Goal: Task Accomplishment & Management: Manage account settings

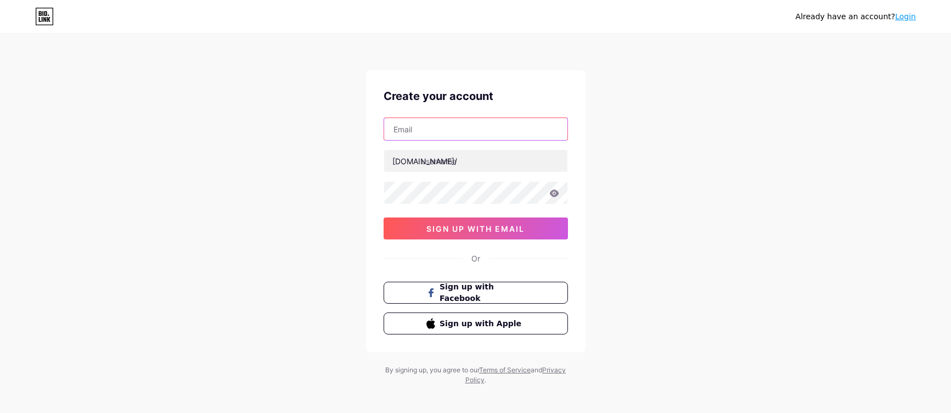
click at [407, 122] on input "text" at bounding box center [475, 129] width 183 height 22
paste input "[EMAIL_ADDRESS][DOMAIN_NAME]"
type input "[EMAIL_ADDRESS][DOMAIN_NAME]"
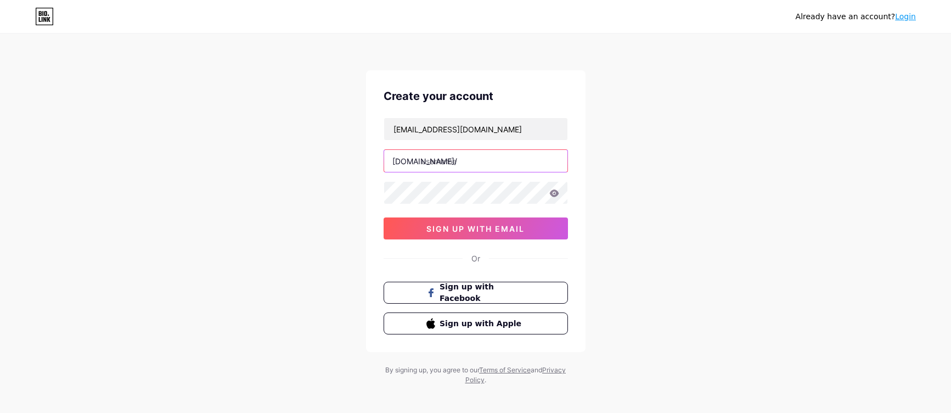
click at [423, 165] on input "text" at bounding box center [475, 161] width 183 height 22
type input "pinco_tr"
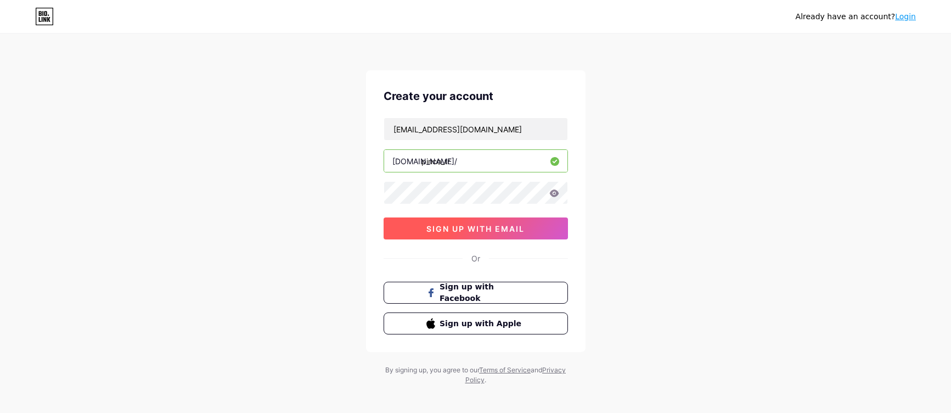
click at [469, 233] on button "sign up with email" at bounding box center [476, 228] width 184 height 22
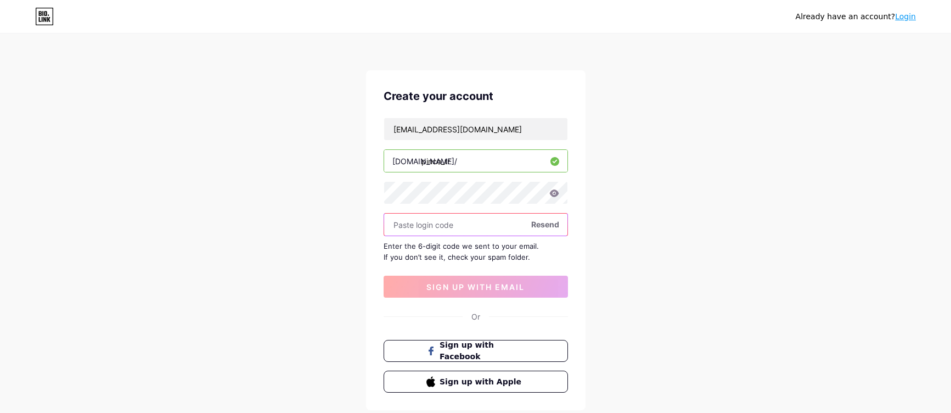
click at [418, 229] on input "text" at bounding box center [475, 225] width 183 height 22
paste input "436781"
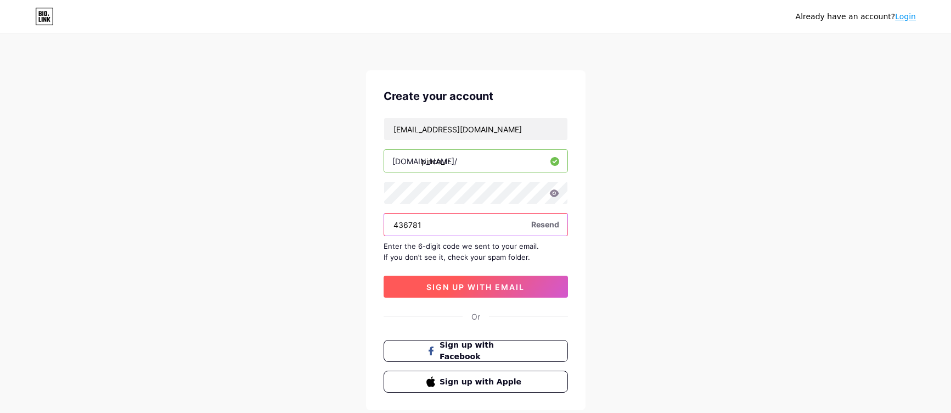
type input "436781"
click at [453, 292] on button "sign up with email" at bounding box center [476, 287] width 184 height 22
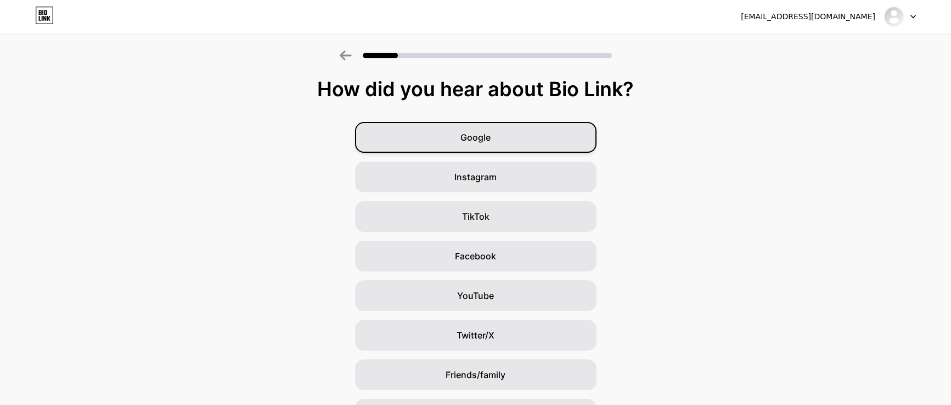
click at [441, 142] on div "Google" at bounding box center [476, 137] width 242 height 31
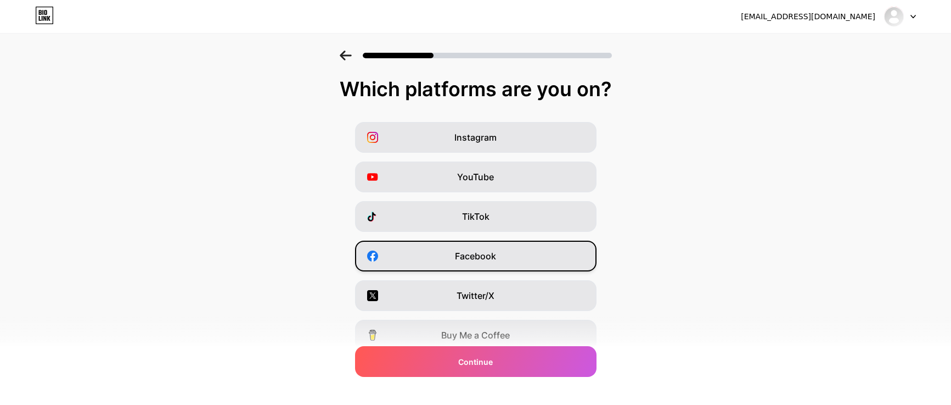
scroll to position [124, 0]
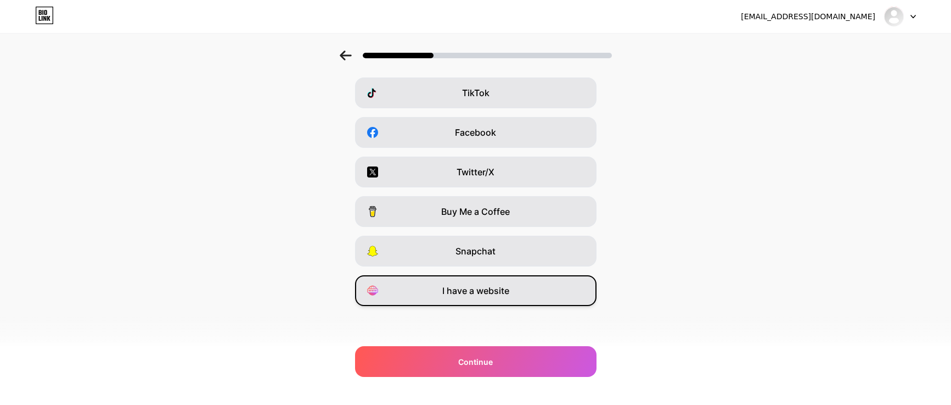
click at [479, 294] on span "I have a website" at bounding box center [476, 290] width 67 height 13
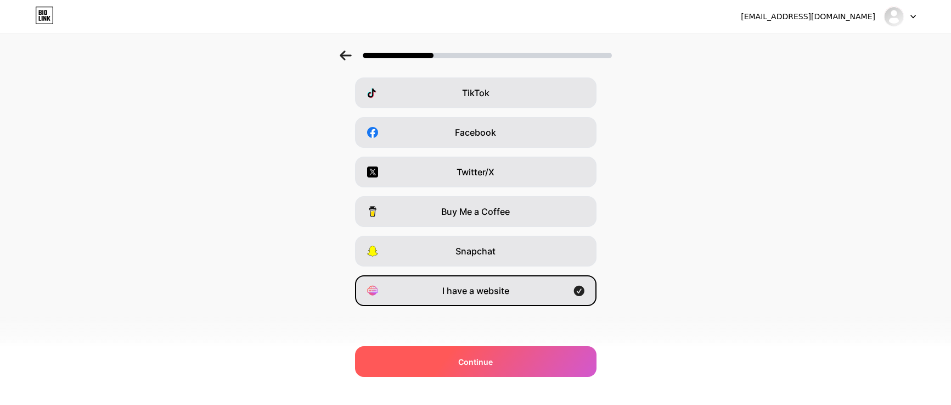
click at [510, 363] on div "Continue" at bounding box center [476, 361] width 242 height 31
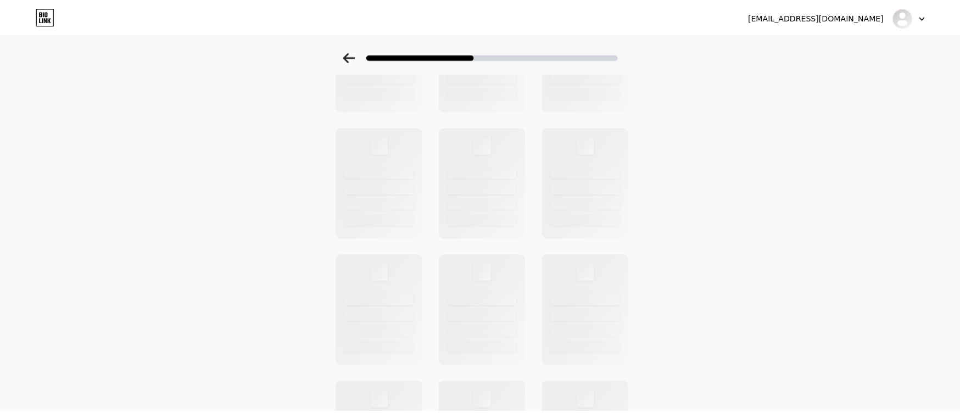
scroll to position [0, 0]
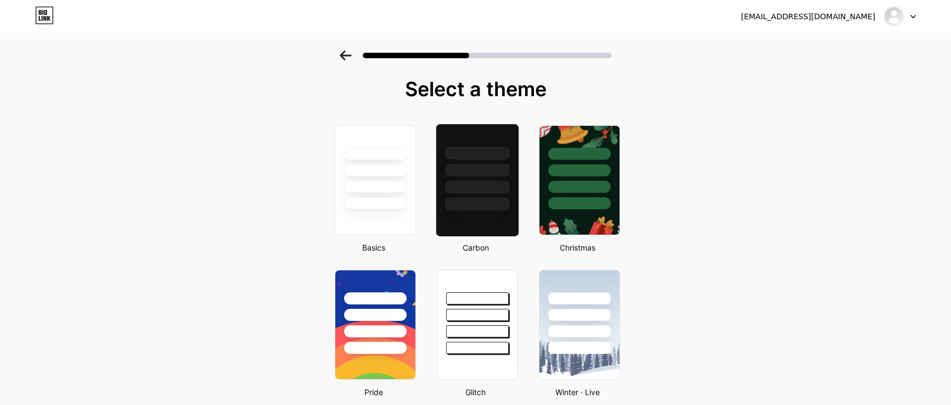
click at [485, 198] on div at bounding box center [477, 204] width 64 height 13
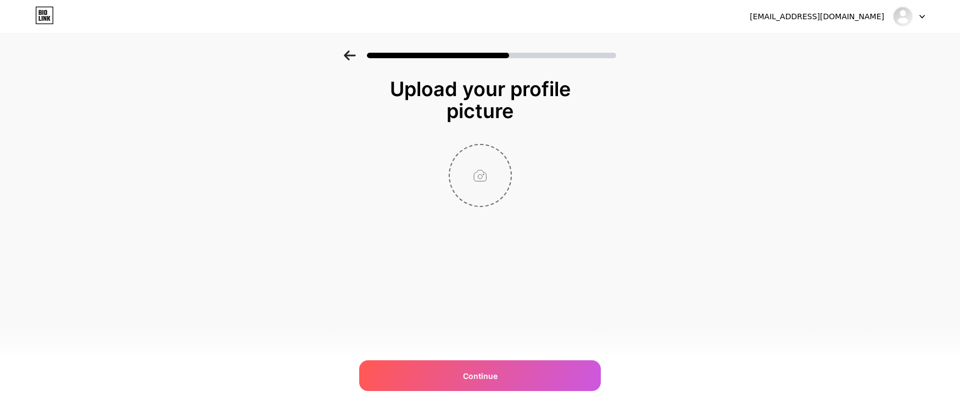
click at [484, 176] on input "file" at bounding box center [480, 175] width 61 height 61
type input "C:\fakepath\bonus-1024x514.jpg"
click at [505, 154] on circle at bounding box center [505, 152] width 12 height 12
click at [481, 173] on input "file" at bounding box center [480, 175] width 61 height 61
type input "C:\fakepath\pinc.png"
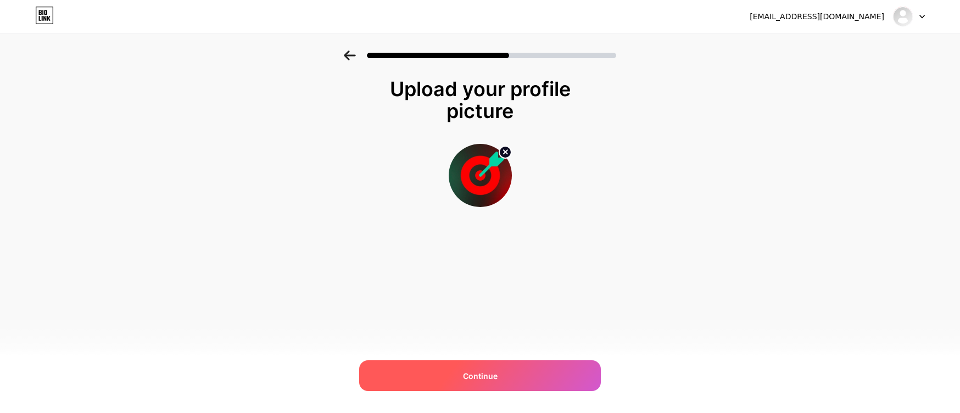
click at [483, 382] on div "Continue" at bounding box center [480, 375] width 242 height 31
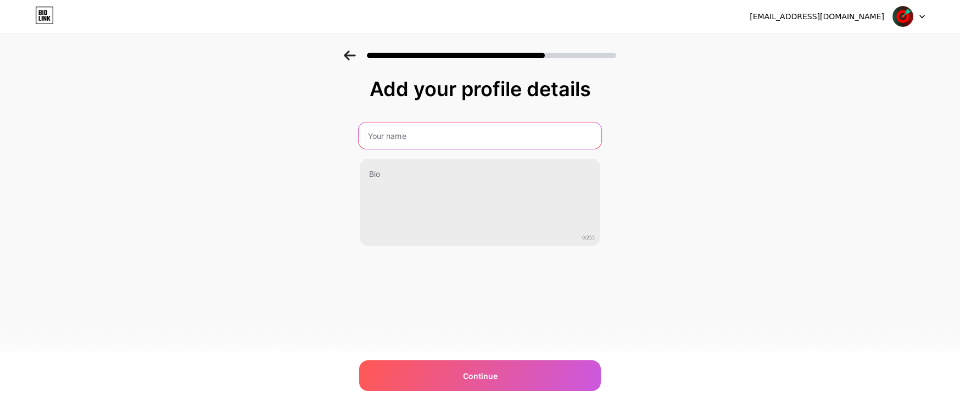
click at [392, 135] on input "text" at bounding box center [480, 135] width 243 height 26
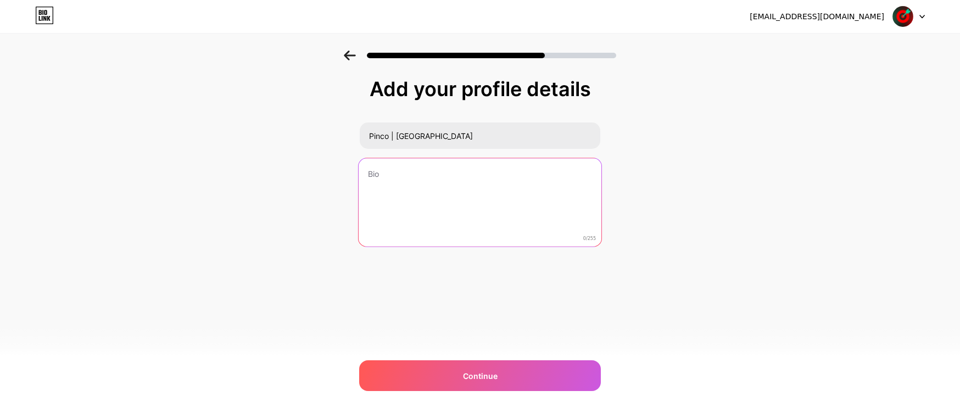
click at [405, 177] on textarea at bounding box center [480, 202] width 243 height 89
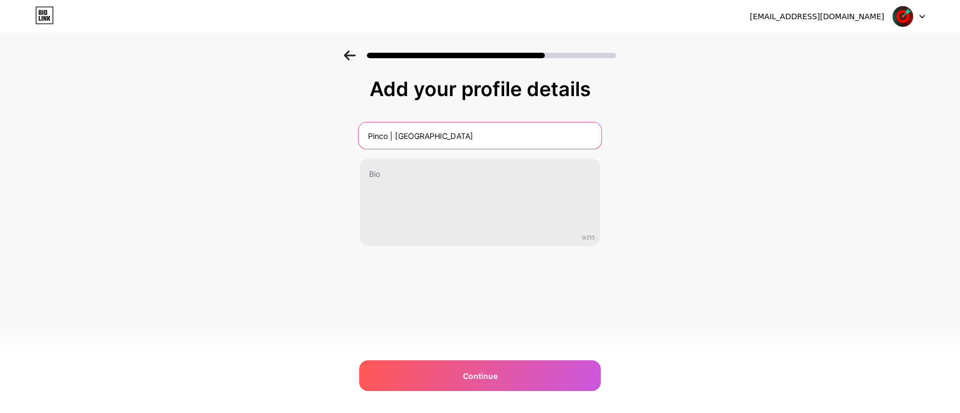
click at [427, 130] on input "Pinco | [GEOGRAPHIC_DATA]" at bounding box center [480, 135] width 243 height 26
click at [366, 139] on input "Pinco | [GEOGRAPHIC_DATA]" at bounding box center [480, 135] width 243 height 26
click at [431, 136] on input "Pinco | [GEOGRAPHIC_DATA]" at bounding box center [480, 135] width 243 height 26
paste input "🎯"
type input "Pinco | [GEOGRAPHIC_DATA]🎯"
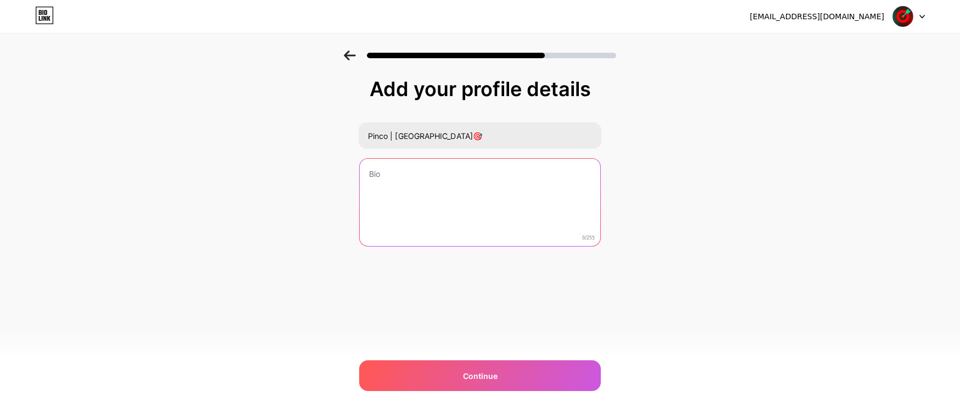
click at [384, 181] on textarea at bounding box center [480, 203] width 240 height 88
click at [406, 187] on textarea at bounding box center [480, 202] width 243 height 89
paste textarea "Pinco ile yüzlerce heyecan verici oyunu keşfet, anında eğlenceye başla. Modern …"
type textarea "Pinco ile yüzlerce heyecan verici oyunu keşfet, anında eğlenceye başla. Modern …"
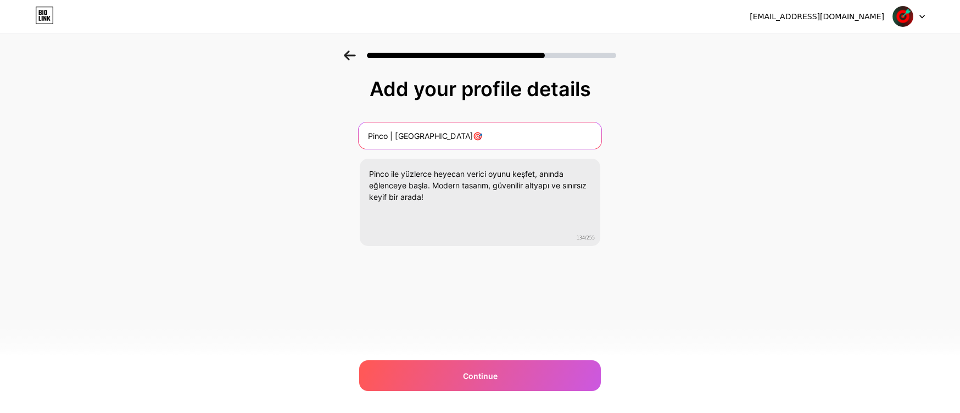
drag, startPoint x: 422, startPoint y: 136, endPoint x: 399, endPoint y: 136, distance: 22.5
click at [399, 136] on input "Pinco | [GEOGRAPHIC_DATA]🎯" at bounding box center [480, 135] width 243 height 26
drag, startPoint x: 407, startPoint y: 135, endPoint x: 400, endPoint y: 135, distance: 7.7
click at [400, 135] on input "Pinco | 🎯" at bounding box center [480, 135] width 243 height 26
click at [368, 136] on input "Pinco |" at bounding box center [480, 135] width 243 height 26
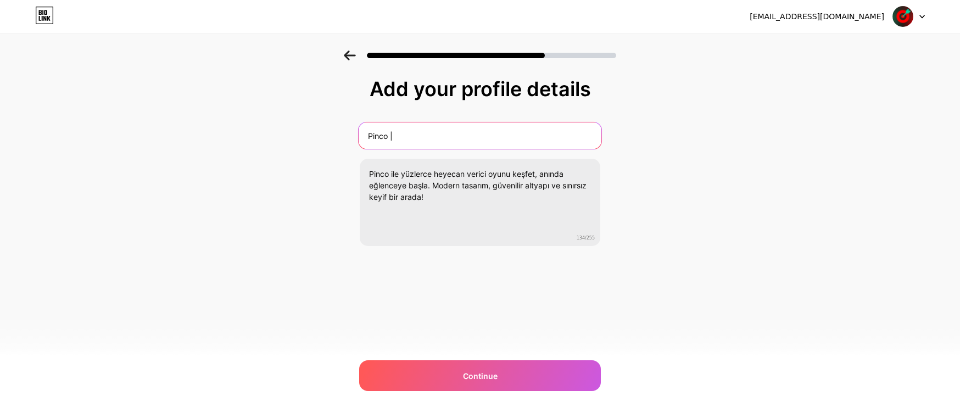
paste input "🎯"
drag, startPoint x: 408, startPoint y: 137, endPoint x: 399, endPoint y: 137, distance: 9.3
click at [399, 137] on input "🎯Pinco |" at bounding box center [480, 135] width 243 height 26
drag, startPoint x: 400, startPoint y: 139, endPoint x: 378, endPoint y: 136, distance: 22.3
click at [378, 136] on input "🎯Pinco" at bounding box center [480, 135] width 243 height 26
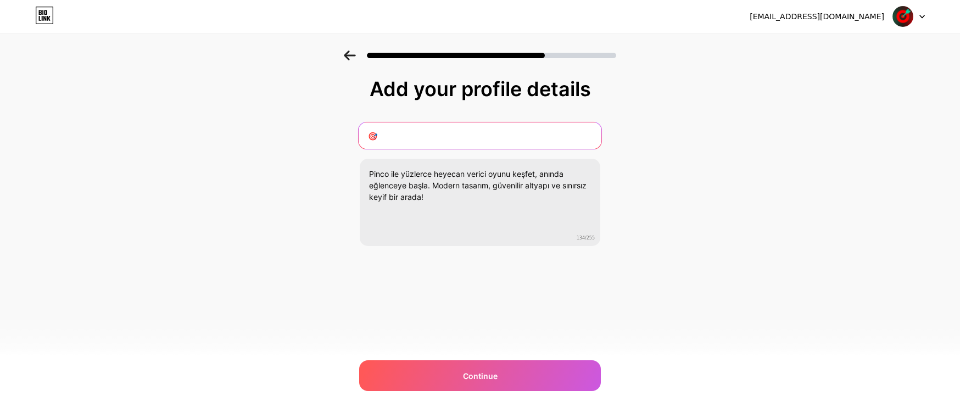
paste input "Pinco | En Popüler Online Oyunlar Tek Adreste"
type input "🎯Pinco | En Popüler Online Oyunlar Tek Adreste"
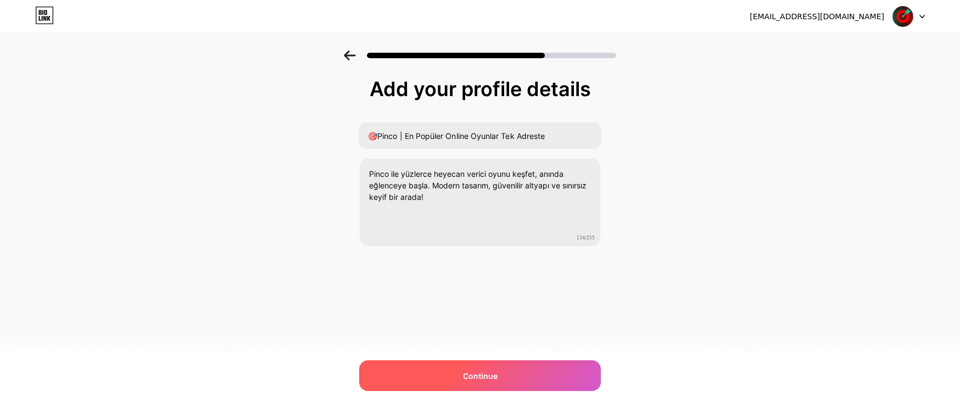
click at [447, 374] on div "Continue" at bounding box center [480, 375] width 242 height 31
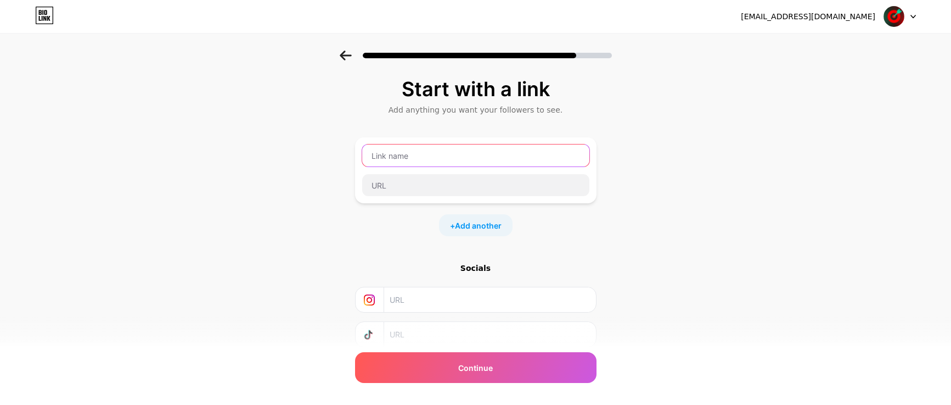
click at [404, 155] on input "text" at bounding box center [475, 155] width 227 height 22
click at [405, 153] on input "text" at bounding box center [475, 155] width 227 height 22
paste input "Pinco giriş"
type input "Pinco giriş"
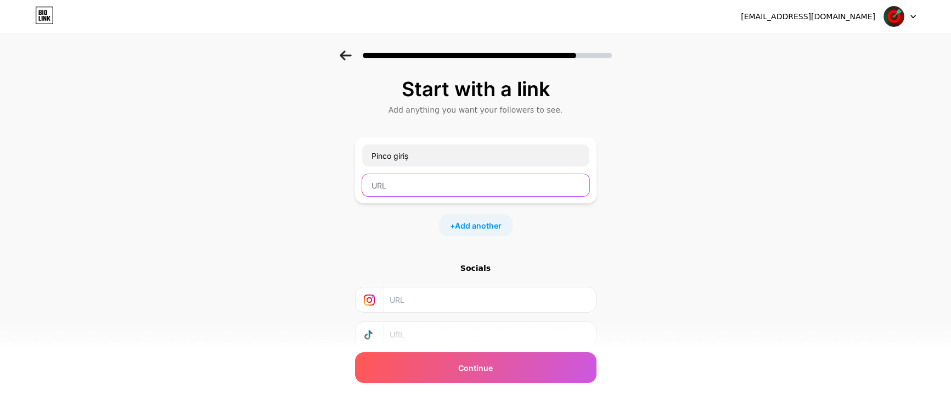
click at [426, 191] on input "text" at bounding box center [475, 185] width 227 height 22
paste input "[URL][DOMAIN_NAME]"
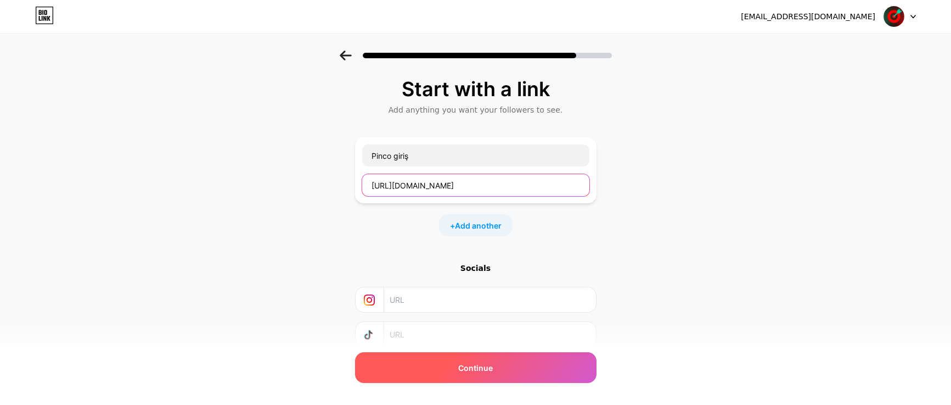
type input "[URL][DOMAIN_NAME]"
click at [466, 373] on div "Continue" at bounding box center [476, 367] width 242 height 31
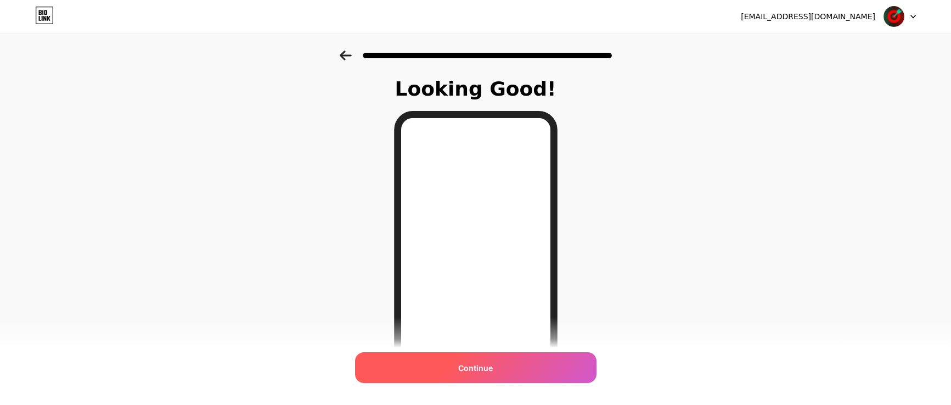
click at [503, 368] on div "Continue" at bounding box center [476, 367] width 242 height 31
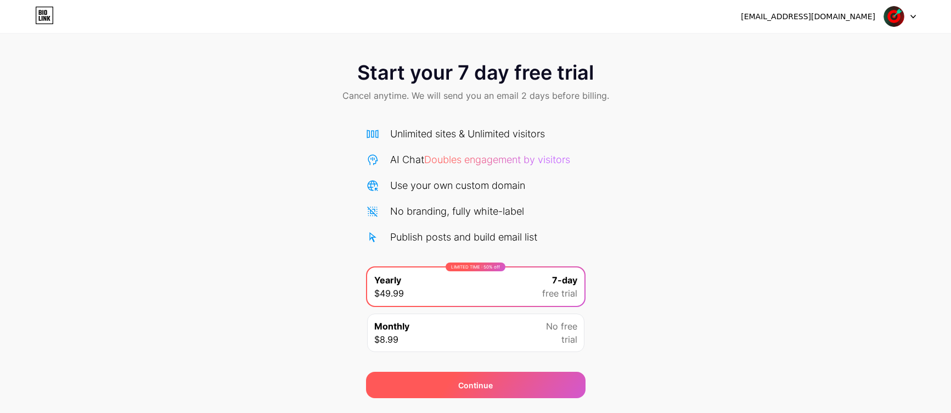
click at [471, 389] on div "Continue" at bounding box center [475, 385] width 35 height 12
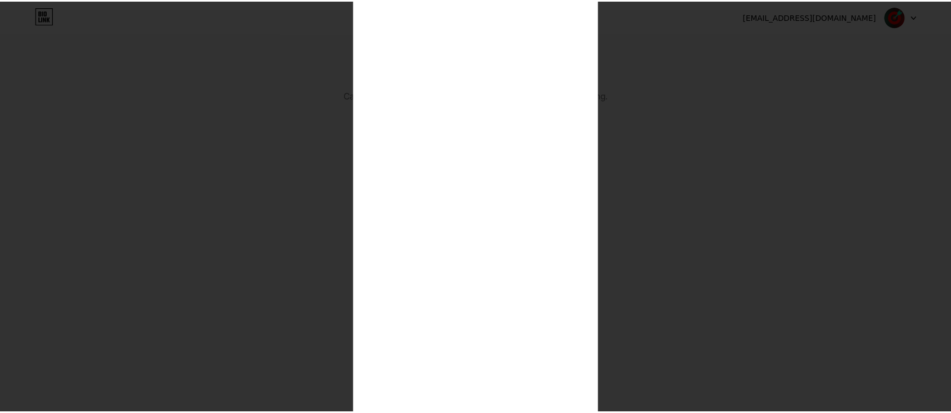
scroll to position [324, 0]
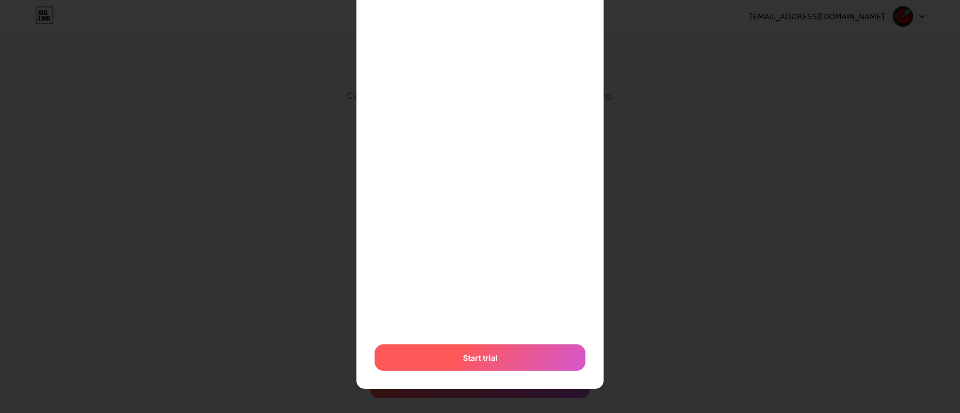
click at [463, 360] on span "Start trial" at bounding box center [480, 358] width 35 height 12
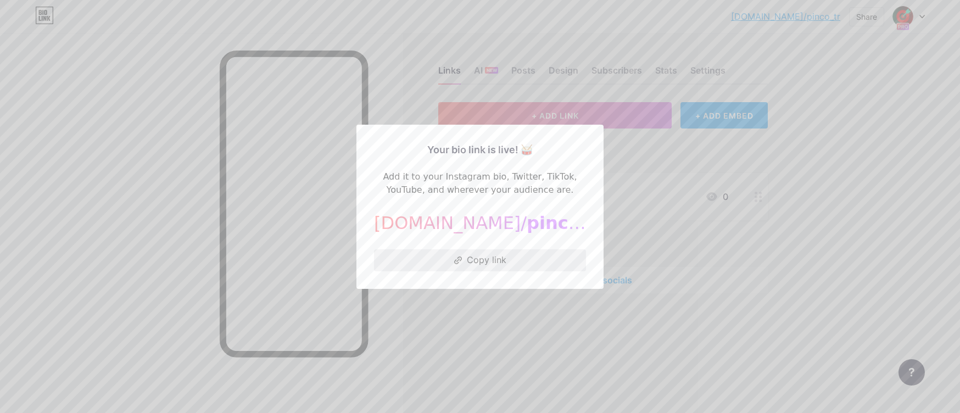
click at [519, 264] on button "Copy link" at bounding box center [480, 260] width 212 height 22
click at [721, 264] on div at bounding box center [480, 206] width 960 height 413
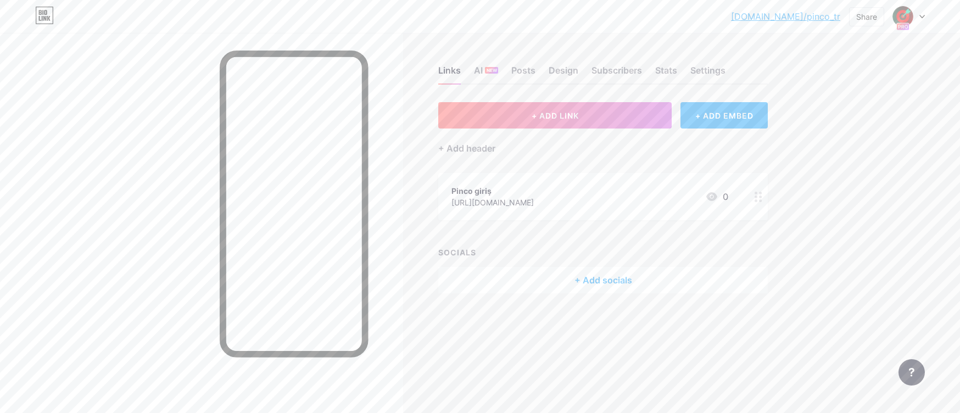
click at [921, 18] on icon at bounding box center [921, 17] width 5 height 4
click at [689, 70] on div "Links AI NEW Posts Design Subscribers Stats Settings" at bounding box center [602, 65] width 329 height 38
click at [703, 73] on div "Settings" at bounding box center [707, 74] width 35 height 20
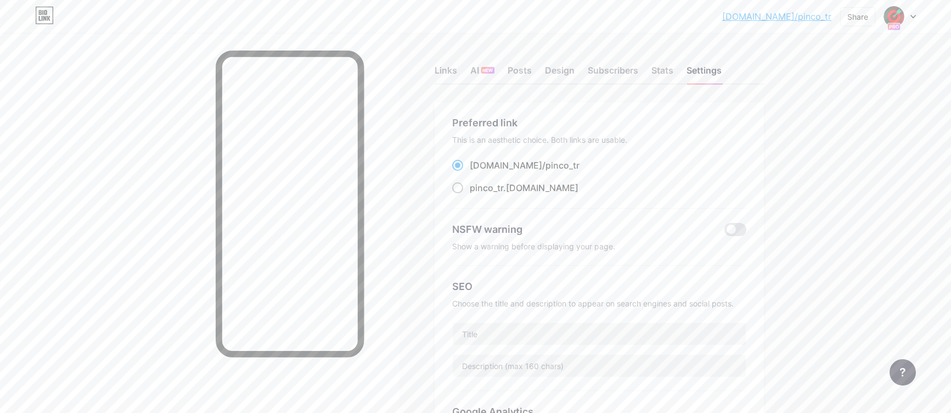
click at [469, 188] on label "pinco_tr .[DOMAIN_NAME]" at bounding box center [515, 187] width 126 height 13
click at [470, 194] on input "pinco_tr .[DOMAIN_NAME]" at bounding box center [473, 197] width 7 height 7
radio input "true"
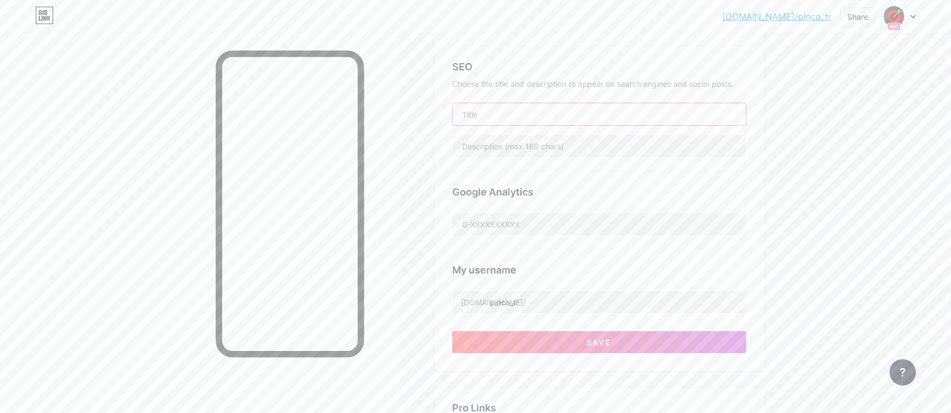
click at [484, 108] on input "text" at bounding box center [599, 114] width 293 height 22
paste input "Pinco | En Popüler Online Oyunlar Tek Adreste"
type input "Pinco | En Popüler Online Oyunlar Tek Adreste"
click at [477, 145] on input "text" at bounding box center [599, 146] width 293 height 22
click at [489, 151] on input "text" at bounding box center [599, 146] width 293 height 22
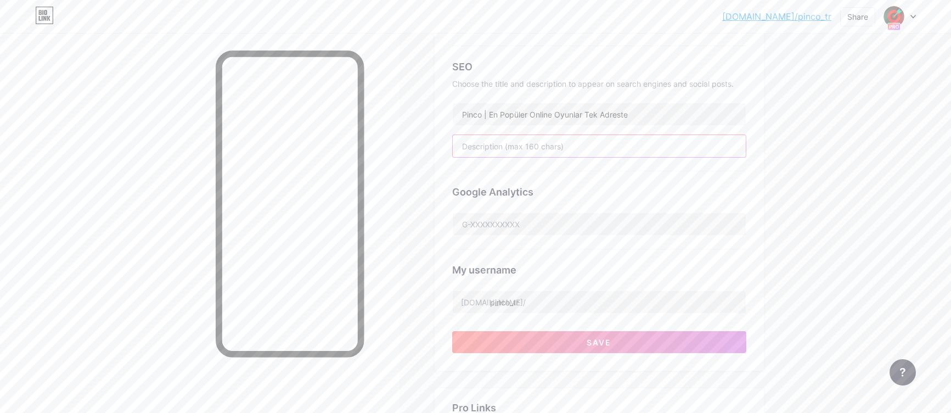
paste input "Pinco ile yüzlerce heyecan verici oyunu keşfet, anında eğlenceye başla. Modern …"
type input "Pinco ile yüzlerce heyecan verici oyunu keşfet, anında eğlenceye başla. Modern …"
click at [434, 173] on div "Links AI NEW Posts Design Subscribers Stats Settings Preferred link This is an …" at bounding box center [405, 250] width 810 height 875
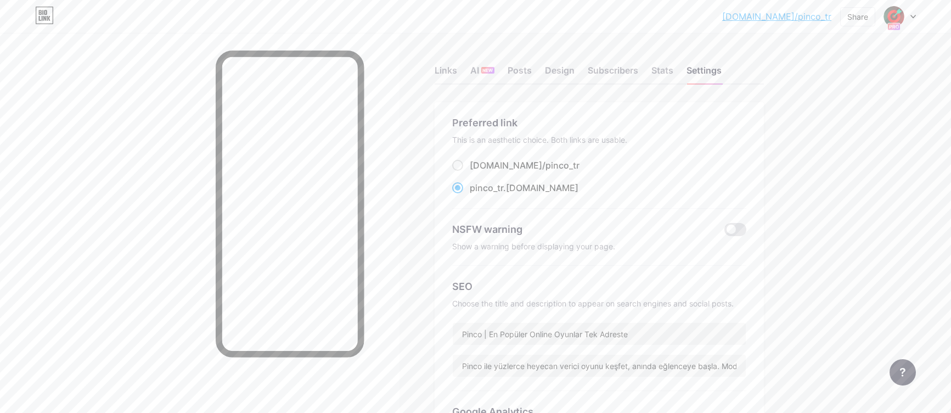
scroll to position [220, 0]
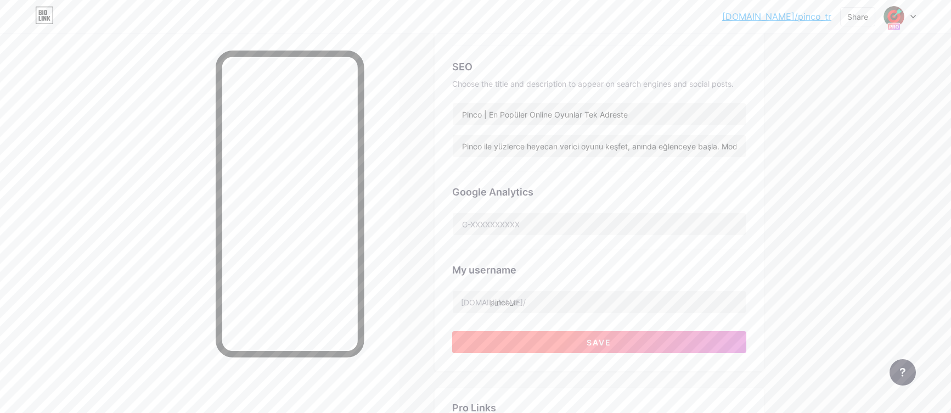
click at [535, 344] on button "Save" at bounding box center [599, 342] width 294 height 22
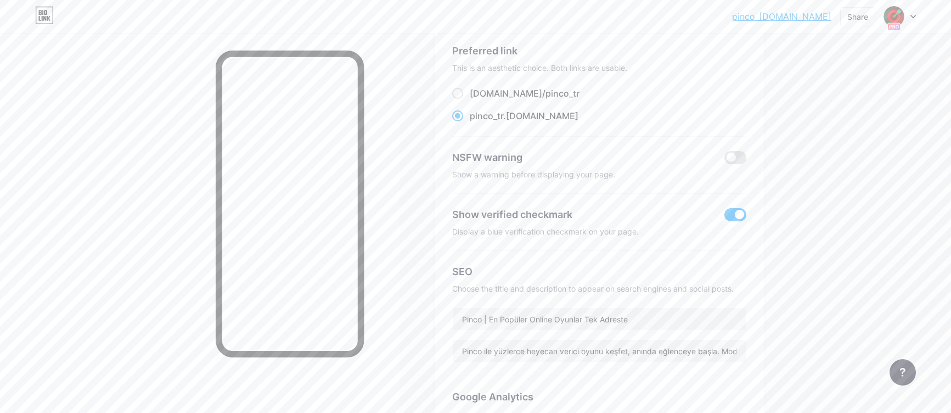
scroll to position [0, 0]
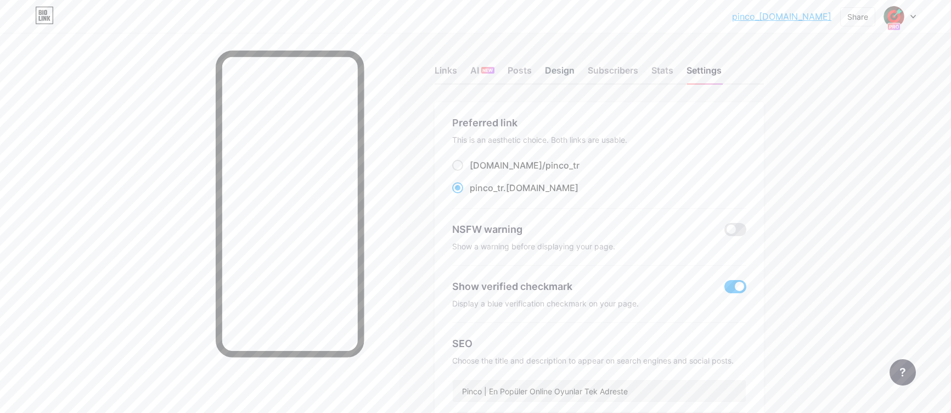
click at [575, 74] on div "Design" at bounding box center [560, 74] width 30 height 20
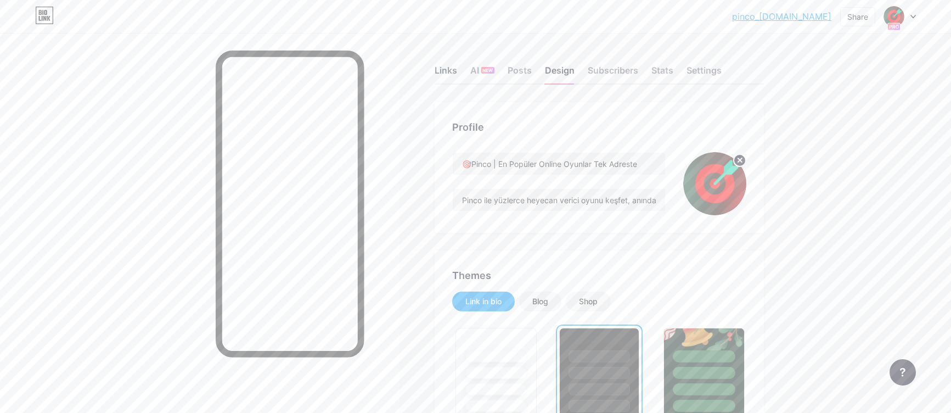
click at [450, 74] on div "Links" at bounding box center [446, 74] width 23 height 20
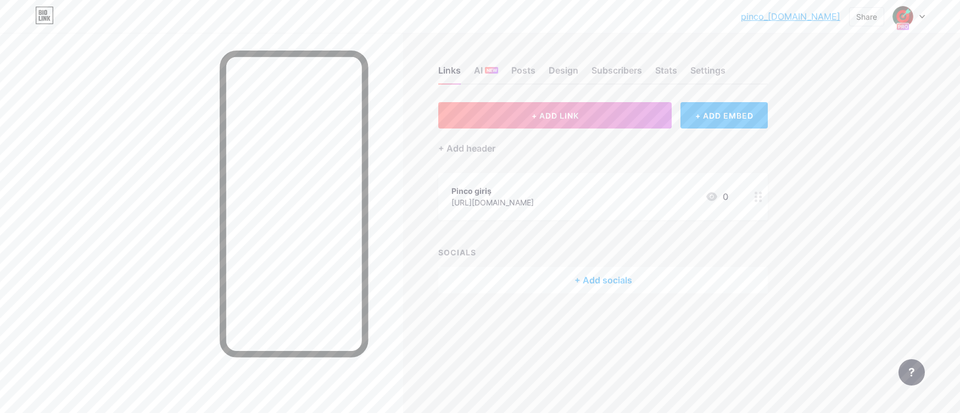
click at [610, 197] on div "Pinco giriş [URL][DOMAIN_NAME] 0" at bounding box center [589, 196] width 277 height 25
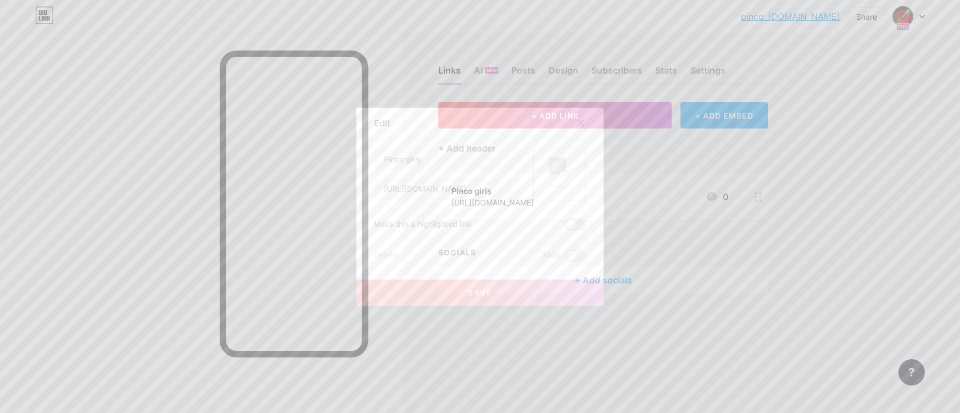
click at [554, 176] on icon at bounding box center [559, 168] width 22 height 20
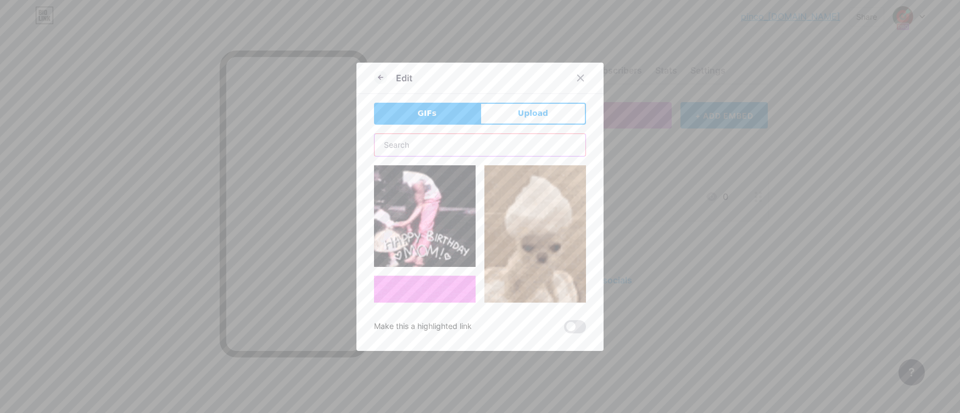
click at [394, 144] on input "text" at bounding box center [479, 145] width 211 height 22
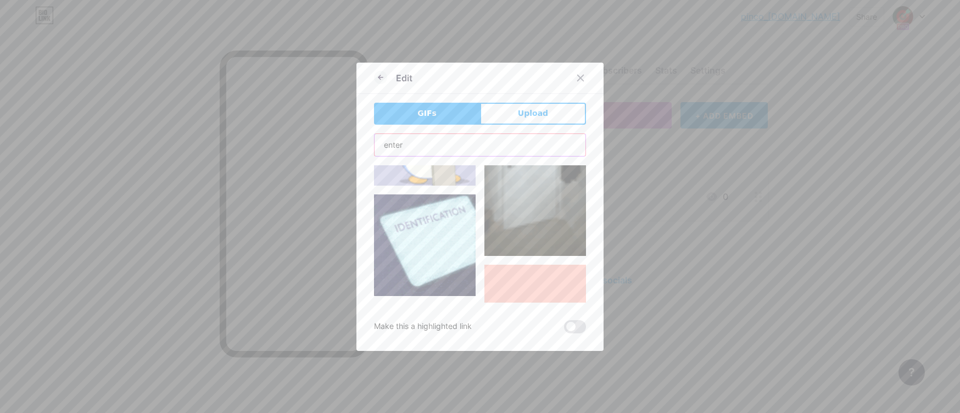
scroll to position [2718, 0]
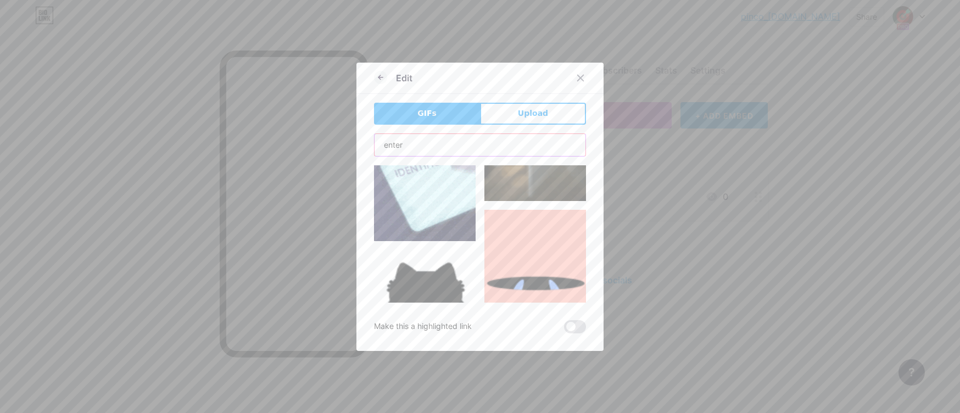
drag, startPoint x: 412, startPoint y: 143, endPoint x: 349, endPoint y: 144, distance: 62.6
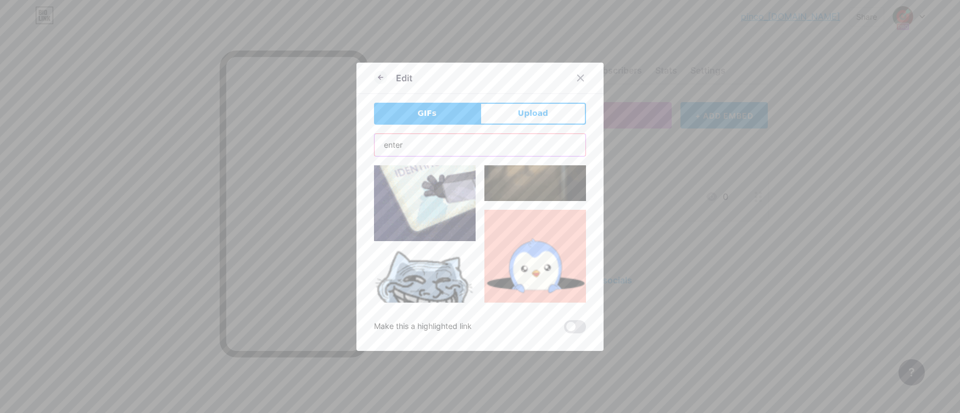
click at [349, 144] on div "Edit GIFs Upload Content YouTube Play YouTube video without leaving your page. …" at bounding box center [480, 206] width 960 height 413
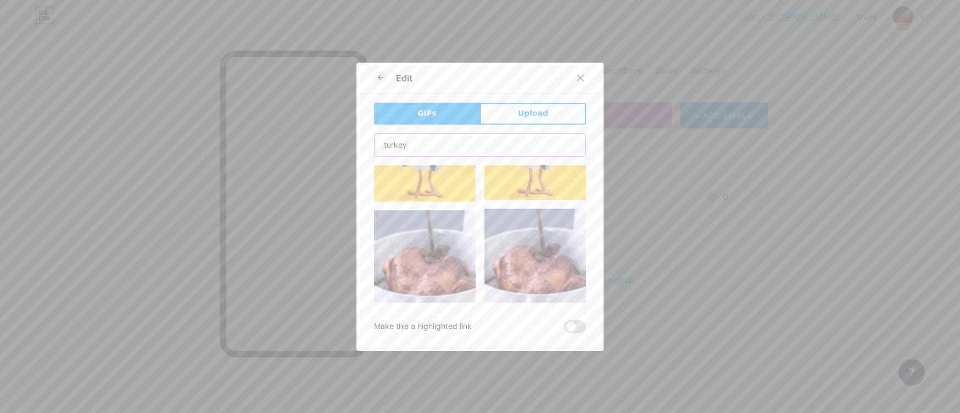
scroll to position [1346, 0]
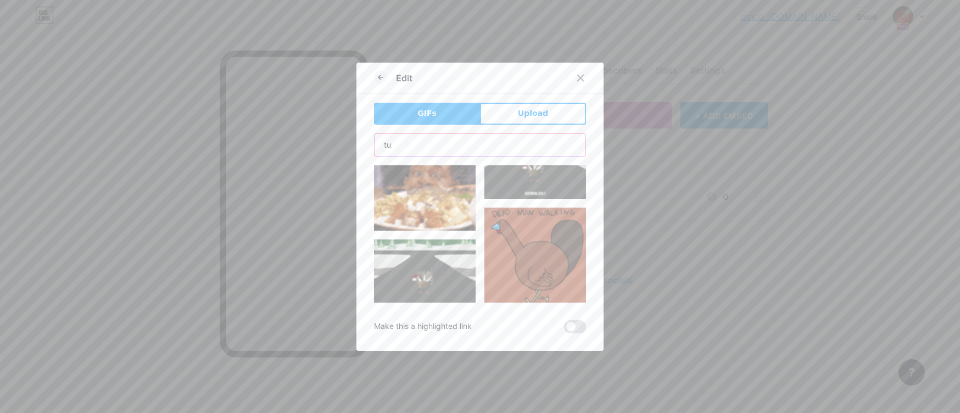
type input "t"
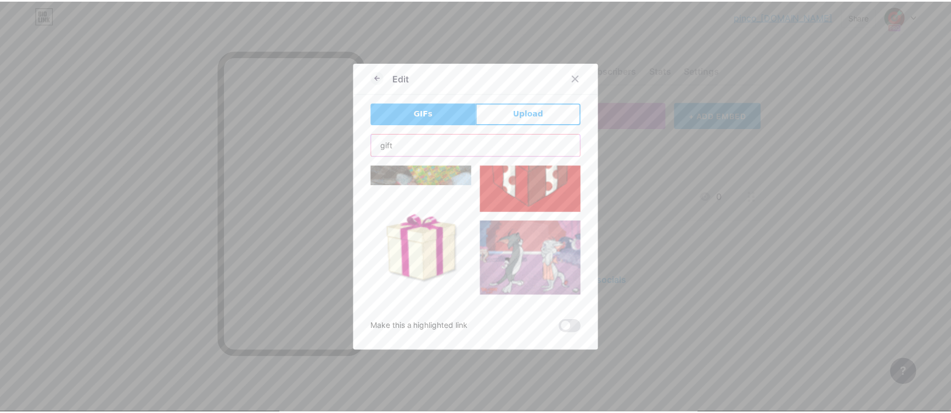
scroll to position [0, 0]
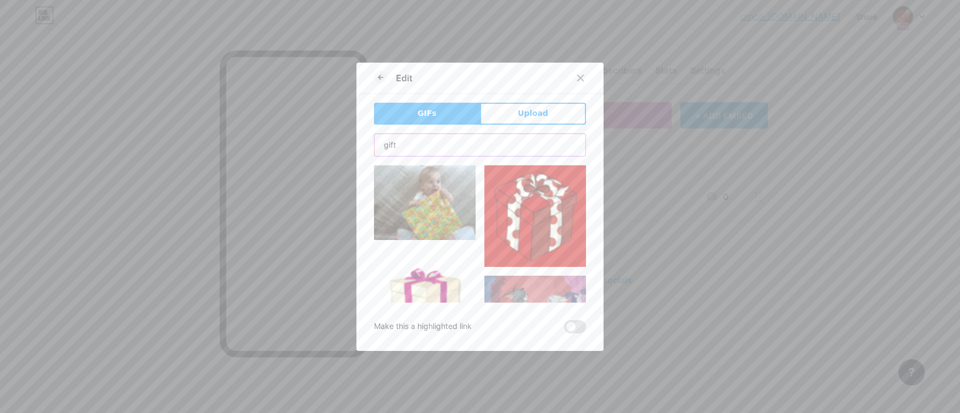
type input "gift"
click at [525, 233] on img at bounding box center [535, 216] width 102 height 102
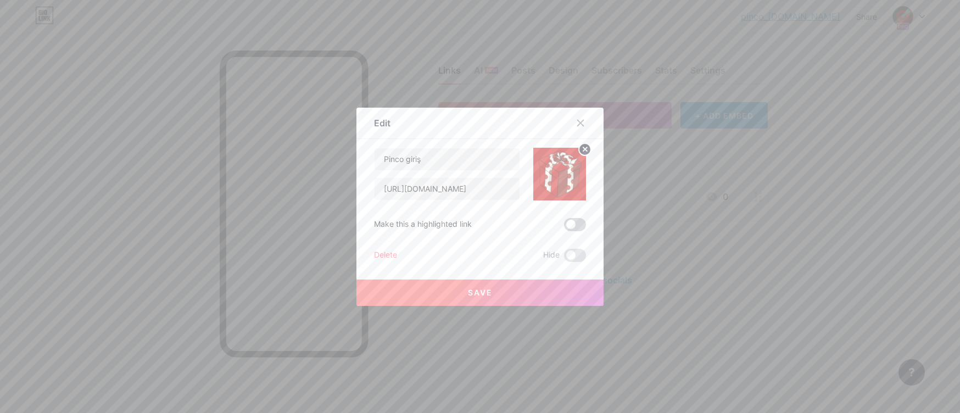
click at [571, 227] on span at bounding box center [575, 224] width 22 height 13
click at [564, 227] on input "checkbox" at bounding box center [564, 227] width 0 height 0
click at [487, 294] on span "Save" at bounding box center [480, 292] width 25 height 9
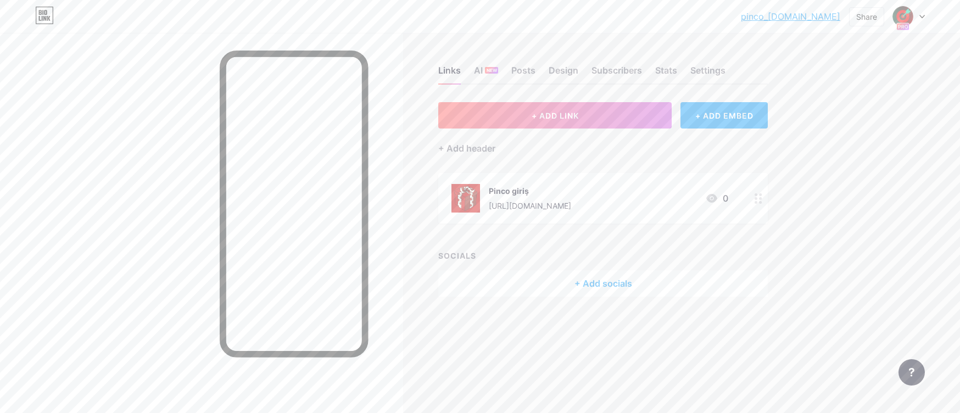
click at [512, 200] on div "[URL][DOMAIN_NAME]" at bounding box center [530, 206] width 82 height 12
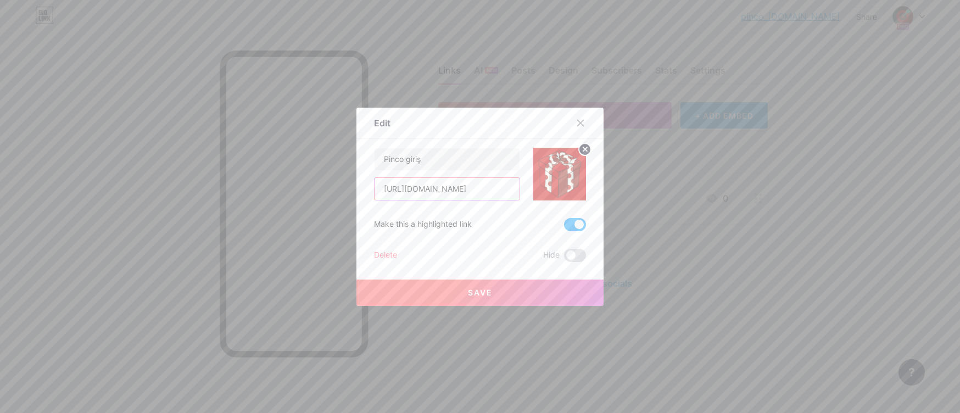
drag, startPoint x: 476, startPoint y: 191, endPoint x: 313, endPoint y: 166, distance: 164.8
click at [313, 166] on div "Edit Content YouTube Play YouTube video without leaving your page. ADD Vimeo Pl…" at bounding box center [480, 206] width 960 height 413
paste input "[DOMAIN_NAME]/trpinco"
type input "[URL][DOMAIN_NAME]"
click at [467, 292] on button "Save" at bounding box center [479, 292] width 247 height 26
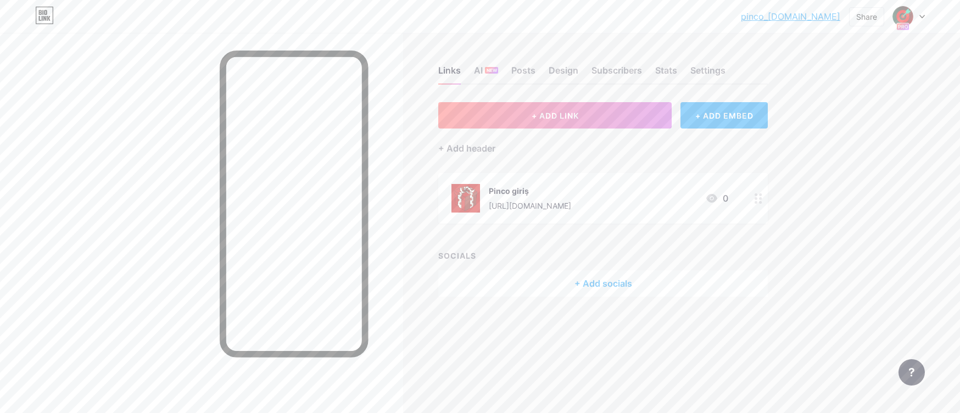
click at [571, 206] on div "[URL][DOMAIN_NAME]" at bounding box center [530, 206] width 82 height 12
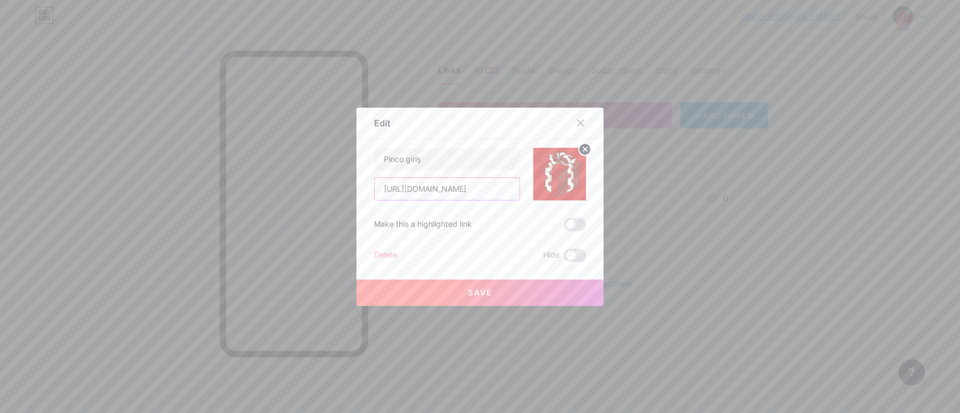
click at [496, 187] on input "[URL][DOMAIN_NAME]" at bounding box center [446, 189] width 145 height 22
click at [579, 119] on icon at bounding box center [580, 123] width 9 height 9
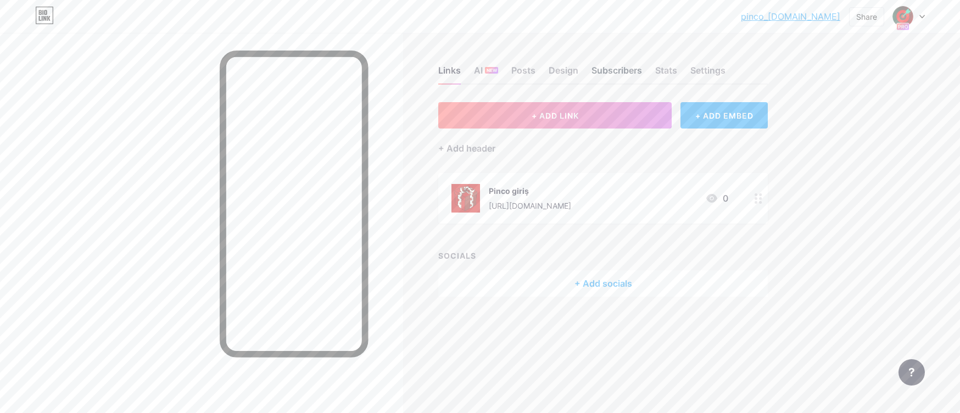
click at [624, 75] on div "Subscribers" at bounding box center [616, 74] width 51 height 20
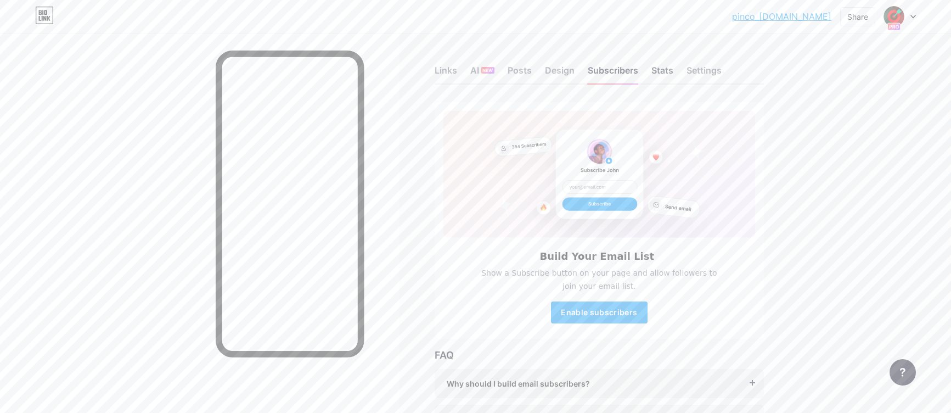
click at [665, 75] on div "Stats" at bounding box center [663, 74] width 22 height 20
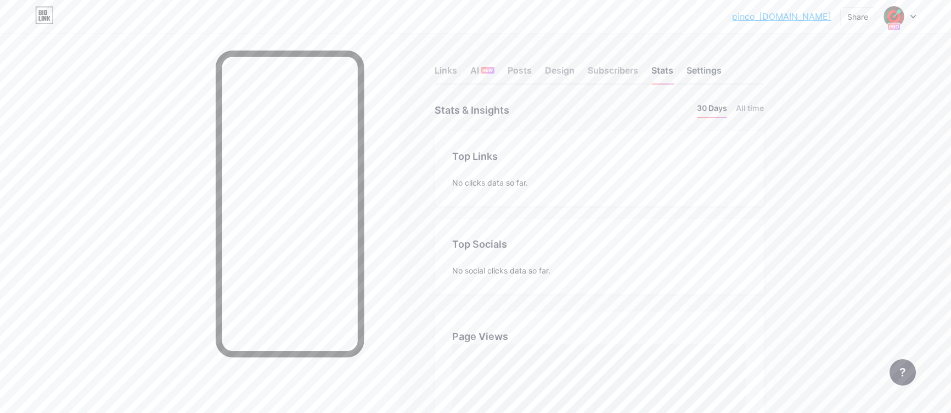
click at [711, 67] on div "Settings" at bounding box center [704, 74] width 35 height 20
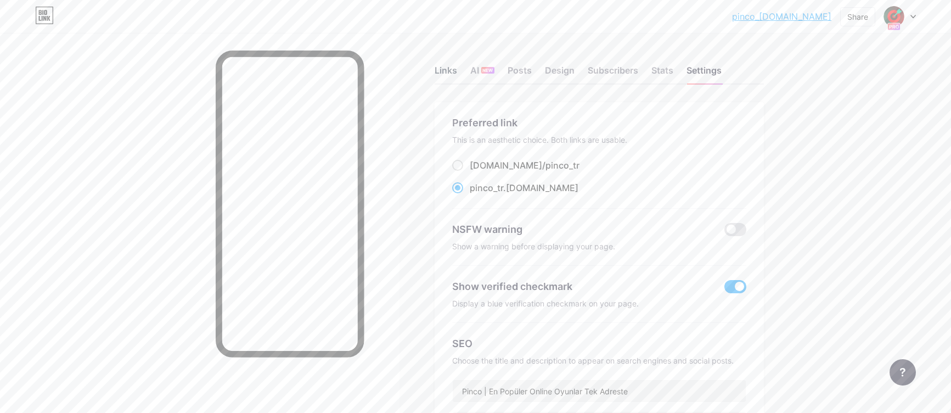
click at [451, 76] on div "Links" at bounding box center [446, 74] width 23 height 20
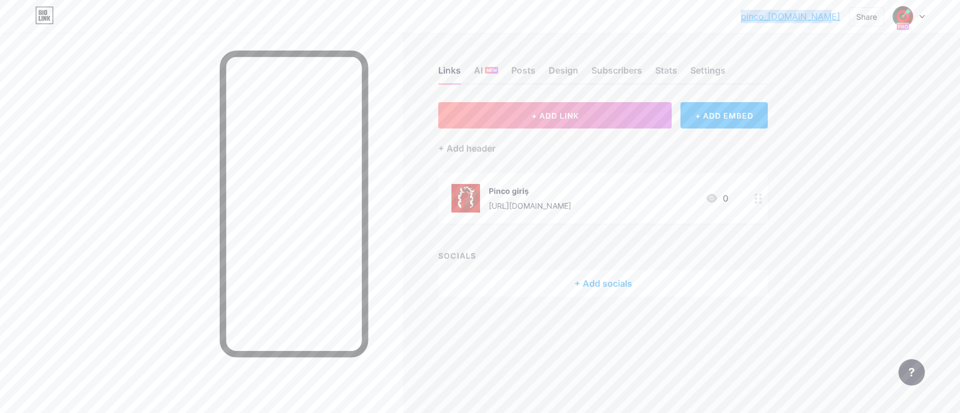
drag, startPoint x: 766, startPoint y: 14, endPoint x: 839, endPoint y: 13, distance: 72.5
click at [839, 13] on div "pinco_[DOMAIN_NAME]... pinco_[DOMAIN_NAME] Share Switch accounts 🎯Pinco | En Po…" at bounding box center [480, 17] width 960 height 20
copy link "pinco_[DOMAIN_NAME]"
